Goal: Transaction & Acquisition: Book appointment/travel/reservation

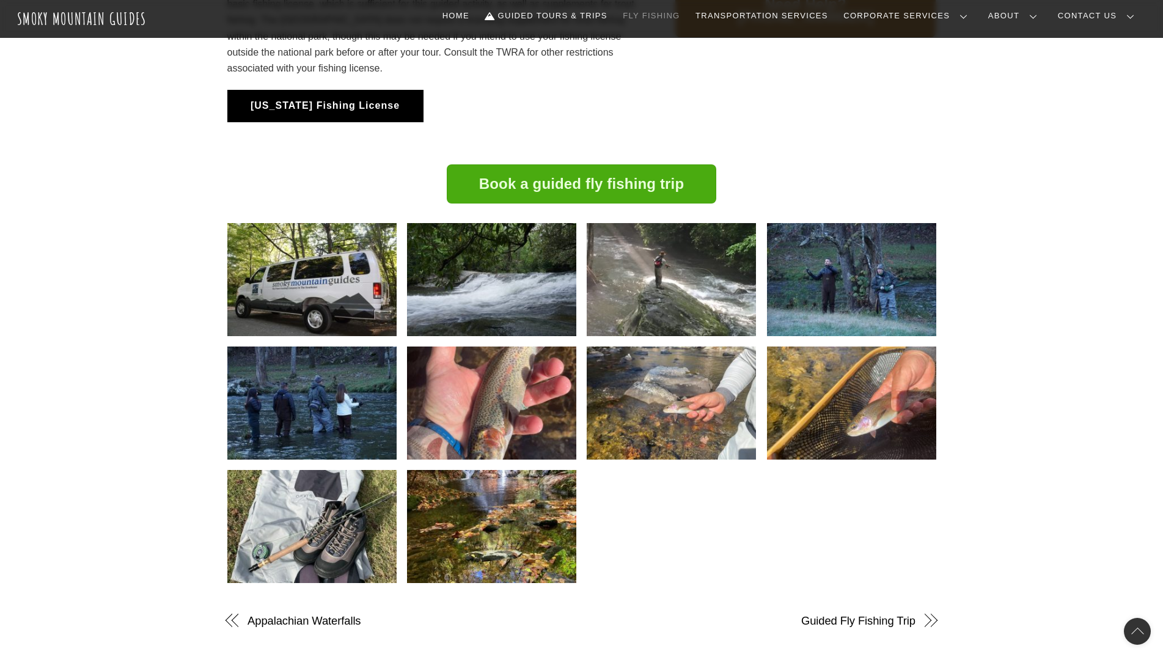
scroll to position [1214, 0]
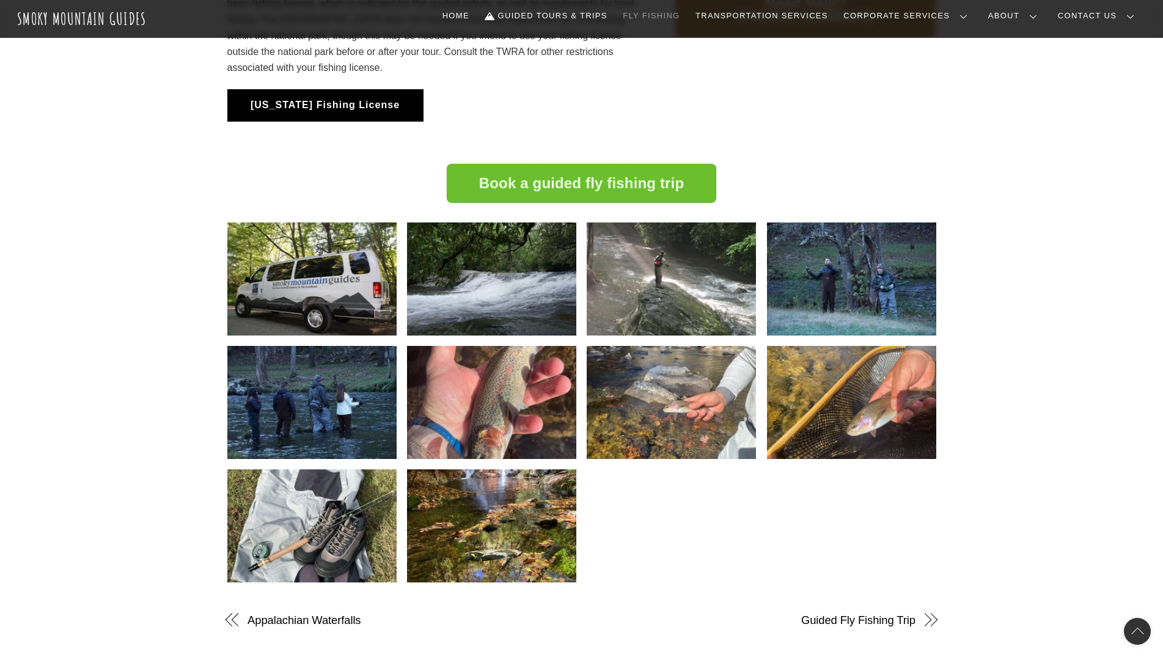
click at [606, 196] on link "Book a guided fly fishing trip" at bounding box center [582, 184] width 270 height 40
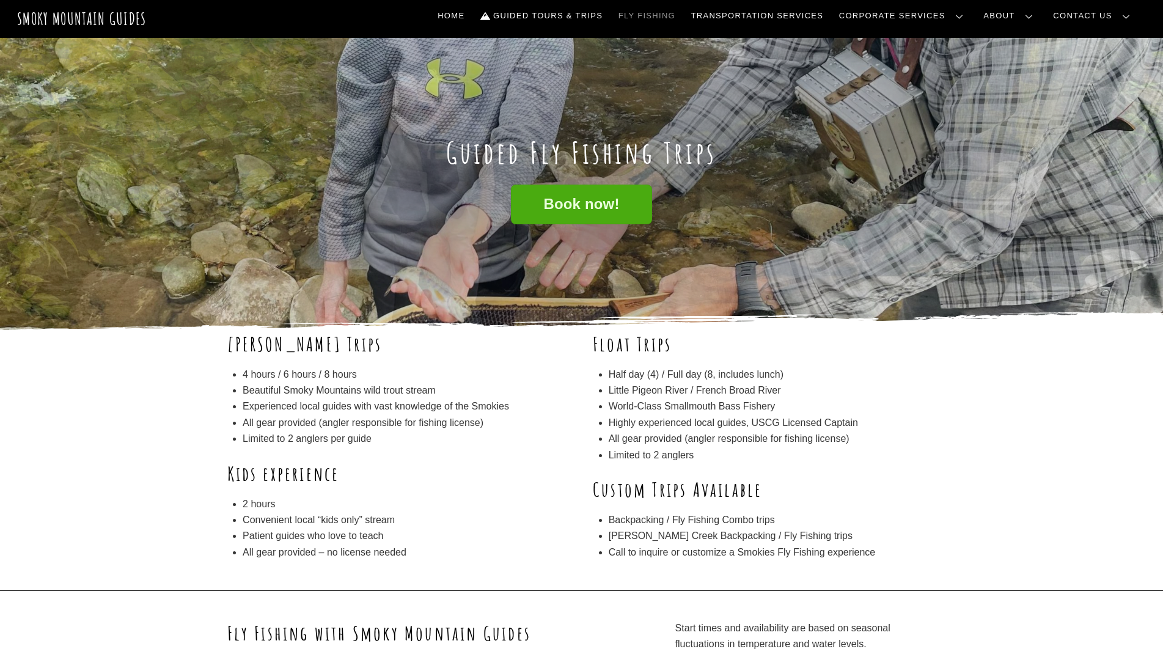
scroll to position [0, 0]
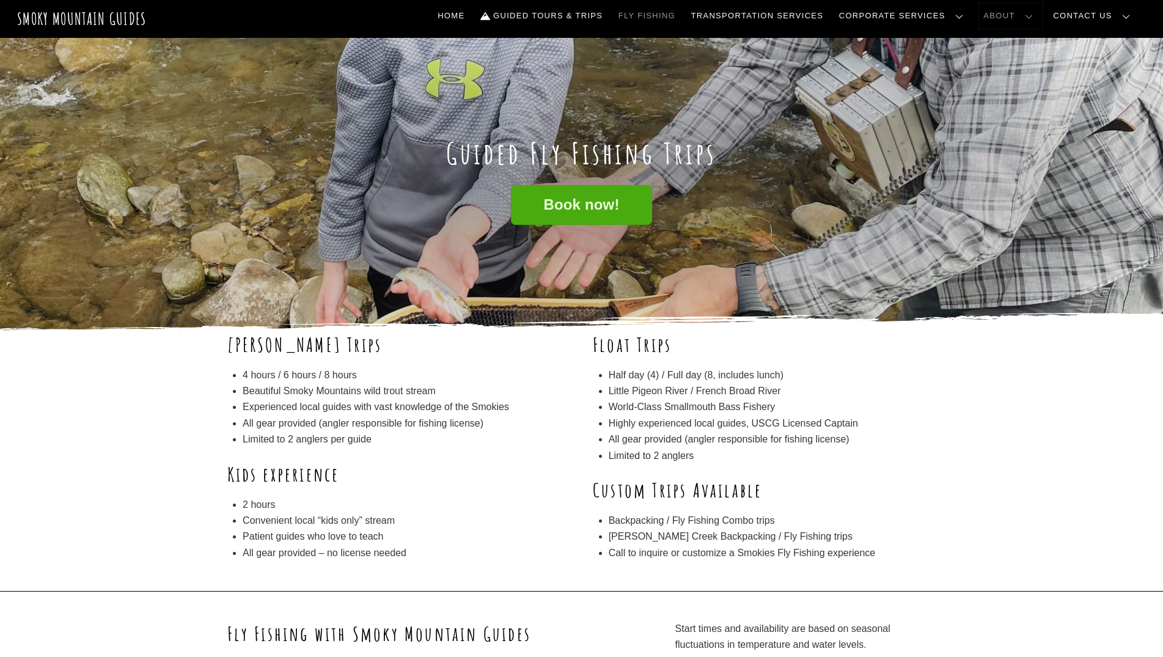
click at [1038, 12] on link "About" at bounding box center [1011, 16] width 64 height 26
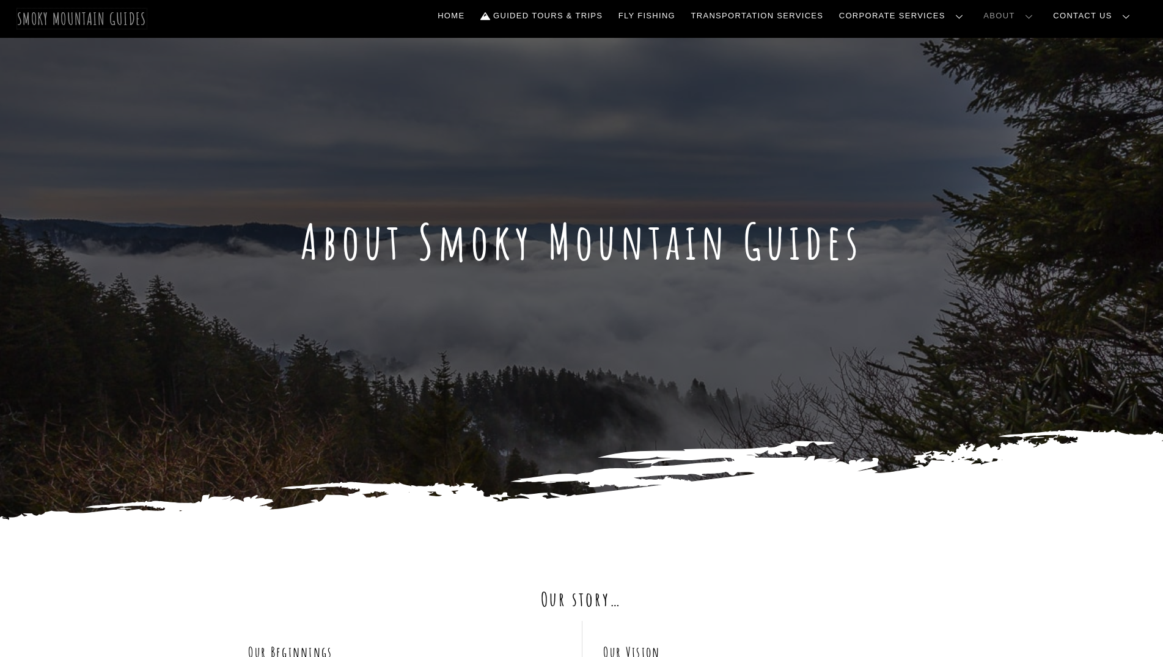
click at [105, 21] on span "Smoky Mountain Guides" at bounding box center [82, 19] width 130 height 20
click at [608, 20] on link "Guided Tours & Trips" at bounding box center [542, 16] width 132 height 26
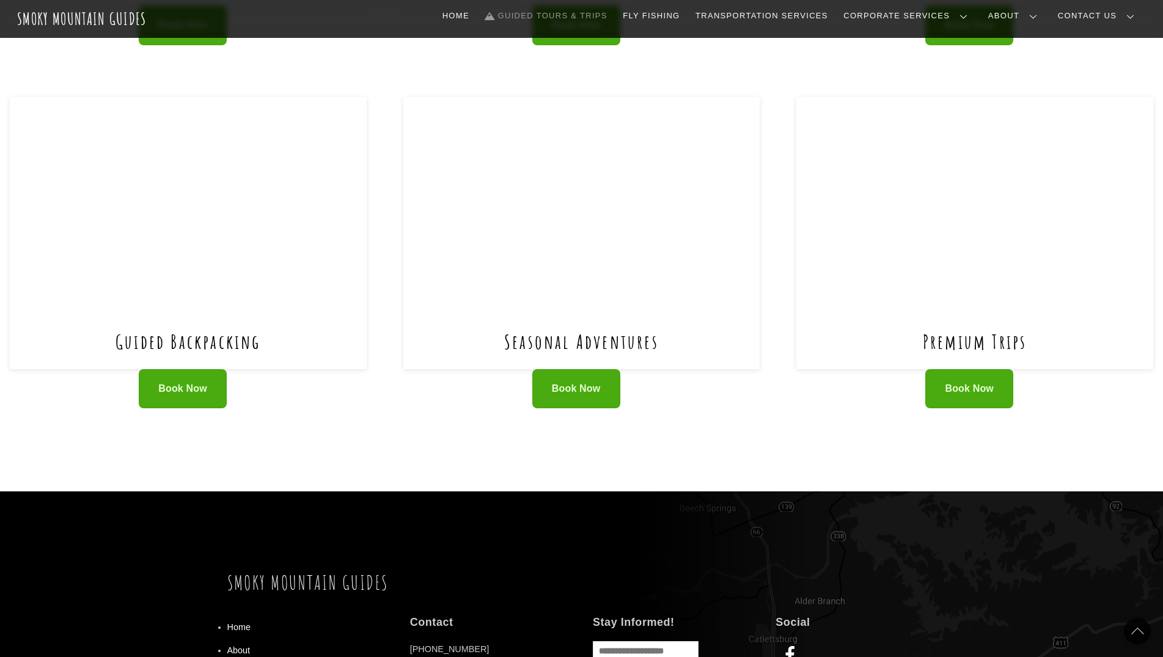
scroll to position [805, 0]
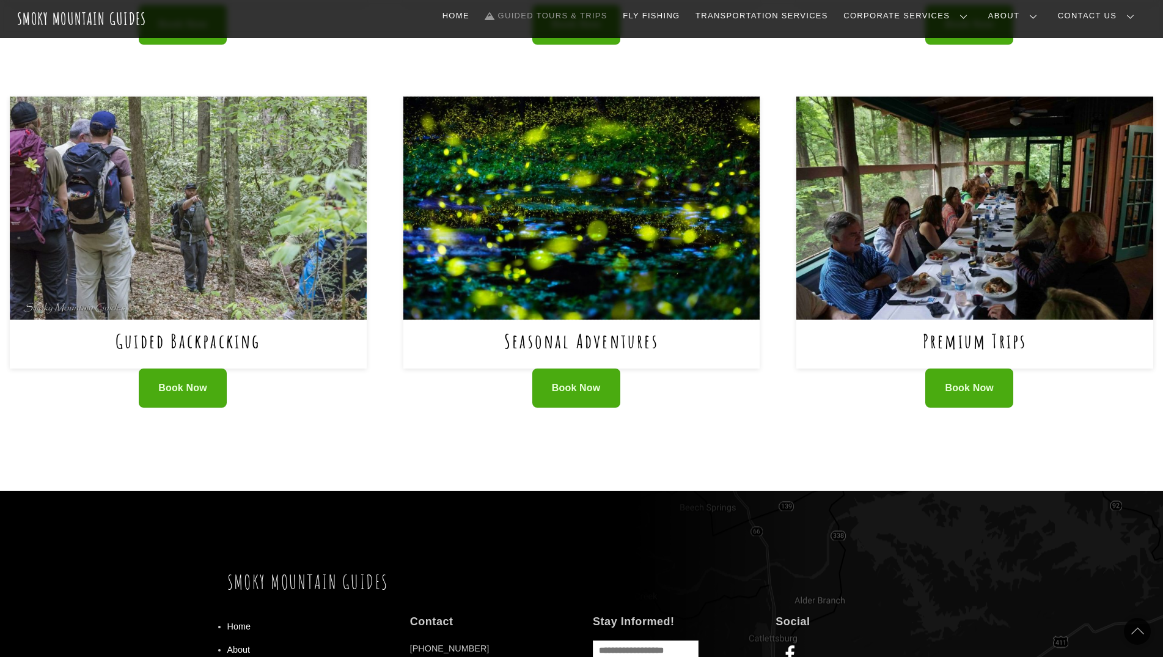
click at [625, 164] on img at bounding box center [581, 208] width 357 height 223
click at [72, 16] on span "Smoky Mountain Guides" at bounding box center [82, 19] width 130 height 20
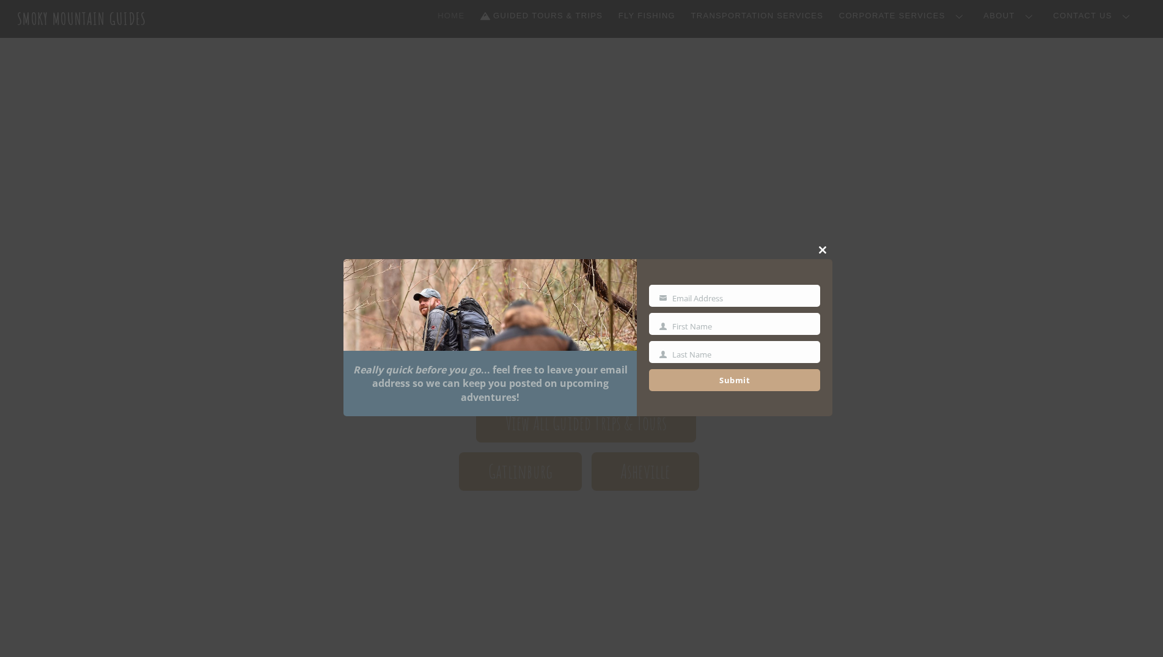
click at [826, 249] on span at bounding box center [823, 249] width 18 height 7
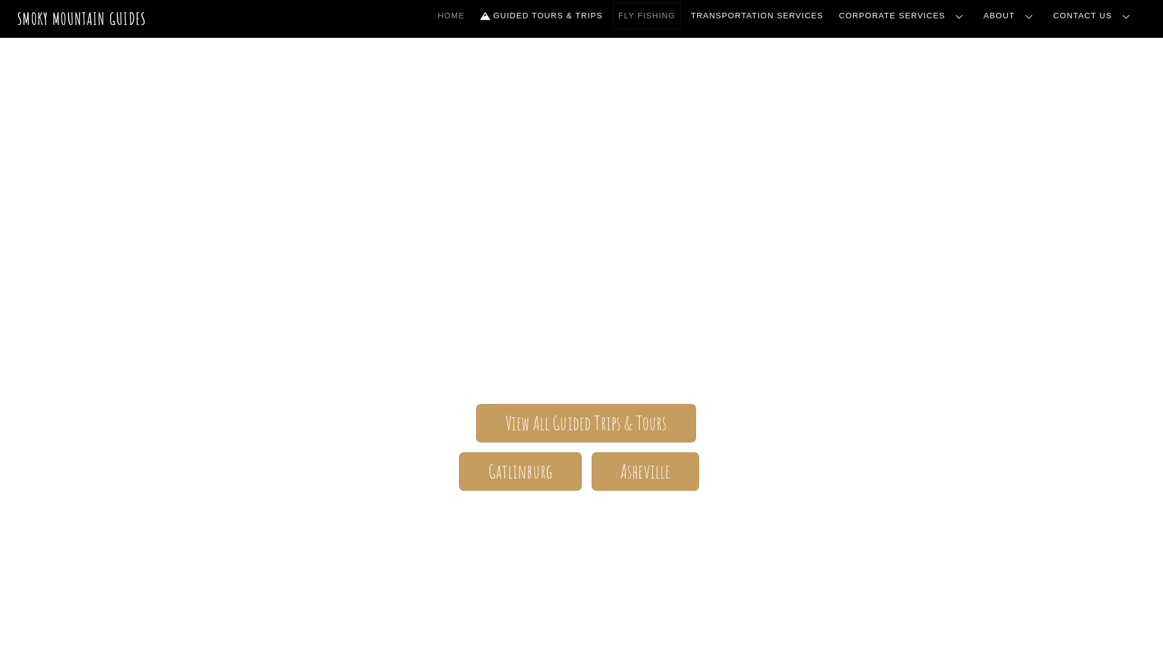
click at [680, 22] on link "Fly Fishing" at bounding box center [647, 16] width 67 height 26
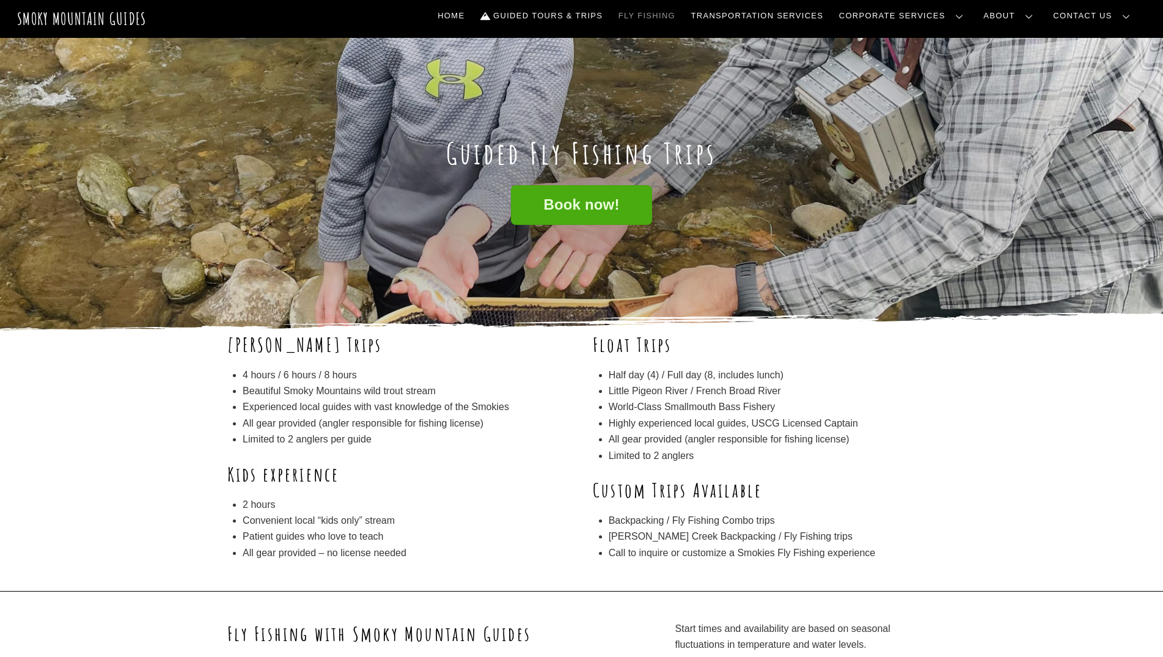
click at [689, 387] on li "Little Pigeon River / French Broad River" at bounding box center [773, 391] width 328 height 16
drag, startPoint x: 299, startPoint y: 391, endPoint x: 404, endPoint y: 410, distance: 106.8
click at [404, 410] on ul "4 hours / 6 hours / 8 hours Beautiful Smoky Mountains wild trout stream Experie…" at bounding box center [407, 407] width 328 height 81
click at [404, 410] on li "Experienced local guides with vast knowledge of the Smokies" at bounding box center [407, 407] width 328 height 16
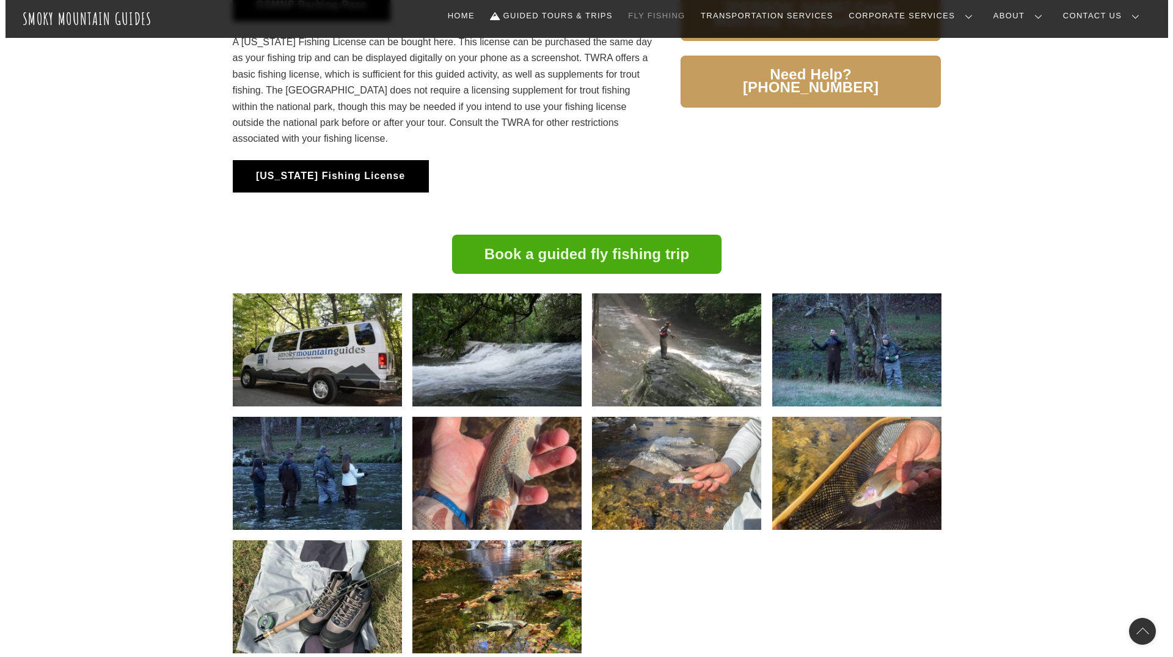
scroll to position [1144, 0]
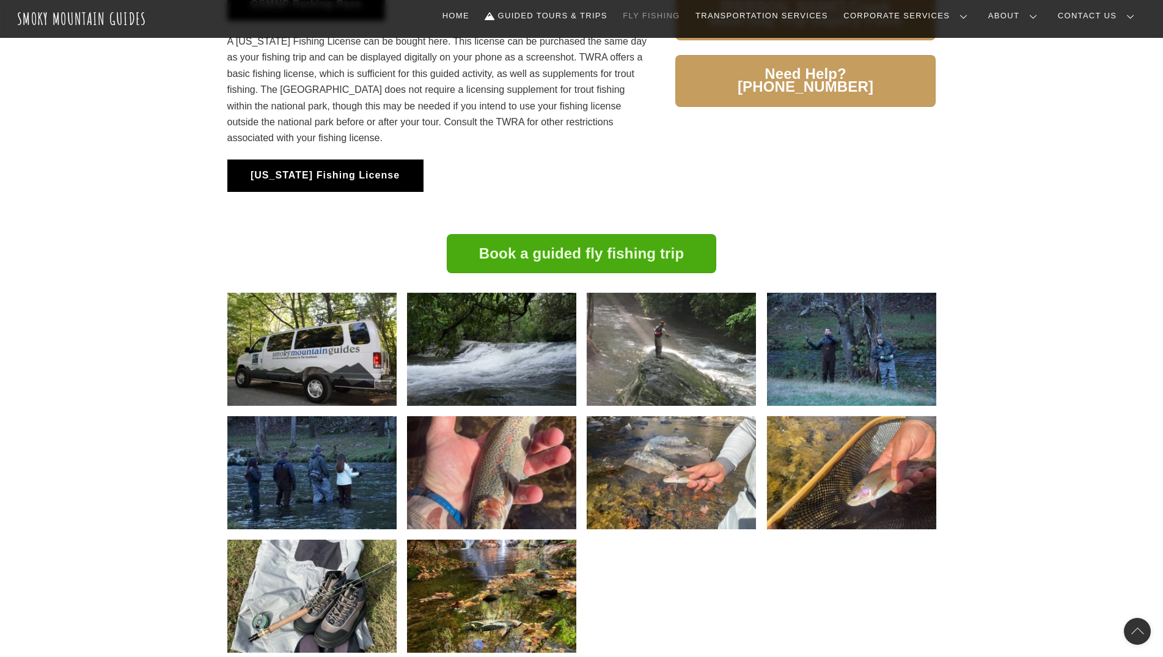
click at [767, 457] on img at bounding box center [851, 472] width 169 height 113
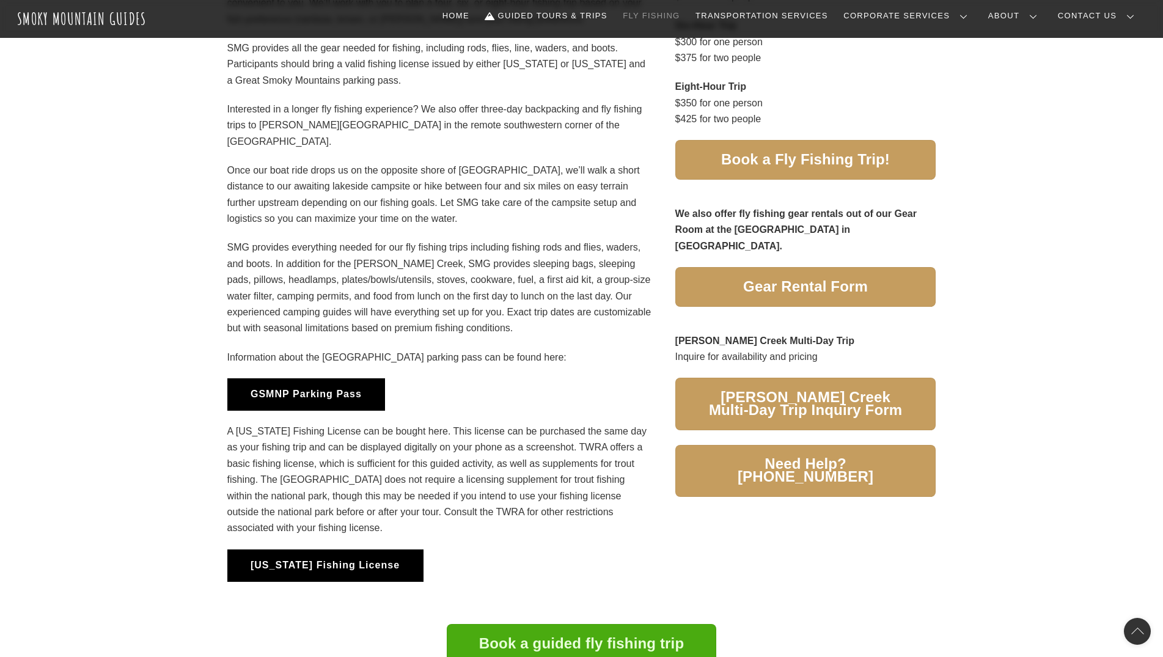
scroll to position [752, 0]
